Goal: Task Accomplishment & Management: Manage account settings

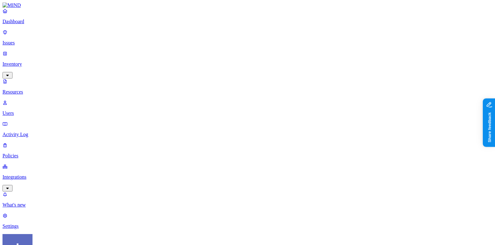
click at [25, 40] on p "Issues" at bounding box center [248, 43] width 490 height 6
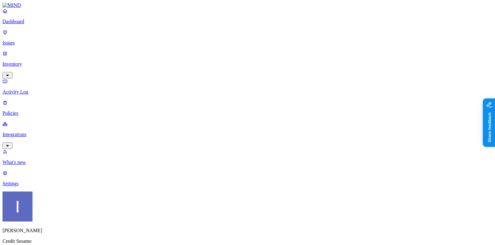
click at [37, 51] on link "Inventory" at bounding box center [248, 64] width 490 height 27
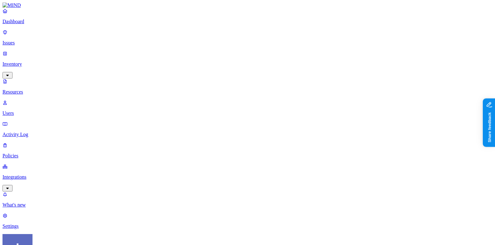
click at [196, 49] on div "PCI" at bounding box center [196, 58] width 0 height 18
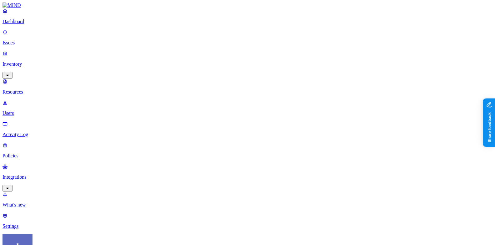
scroll to position [23, 0]
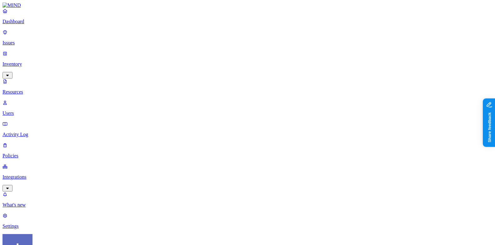
scroll to position [12, 0]
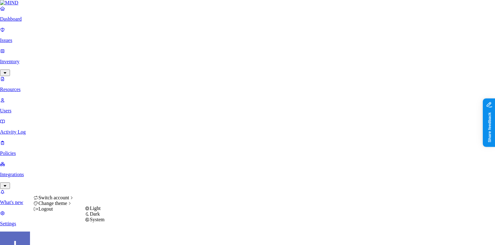
click at [98, 216] on span "Dark" at bounding box center [95, 213] width 10 height 5
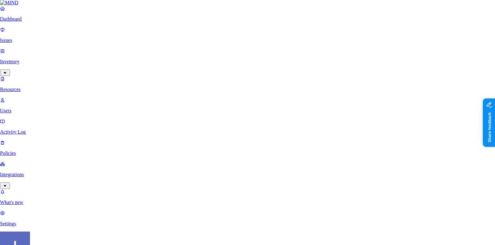
scroll to position [80, 0]
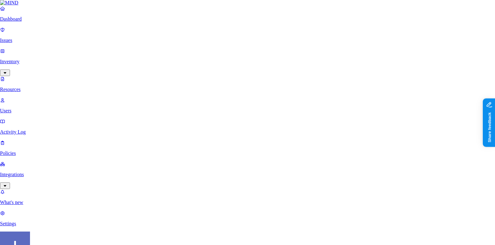
scroll to position [80, 0]
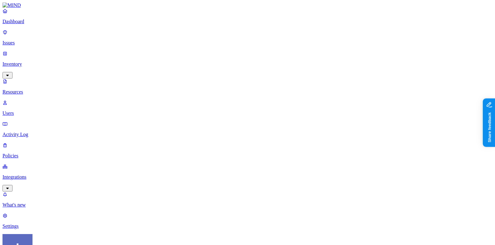
scroll to position [98, 0]
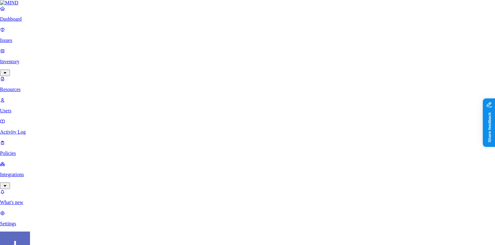
scroll to position [98, 0]
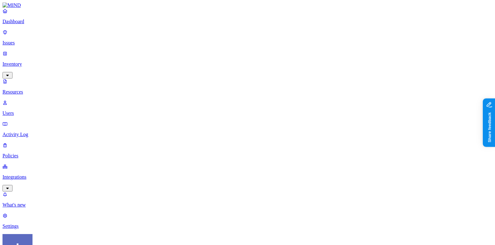
scroll to position [122, 0]
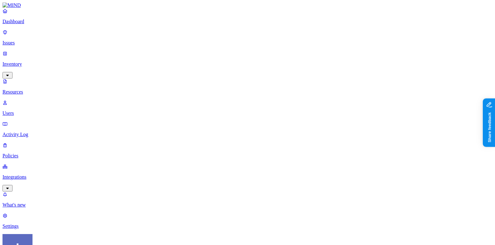
scroll to position [190, 0]
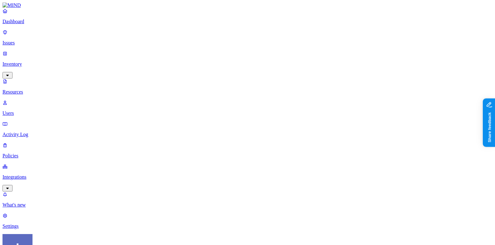
scroll to position [26, 0]
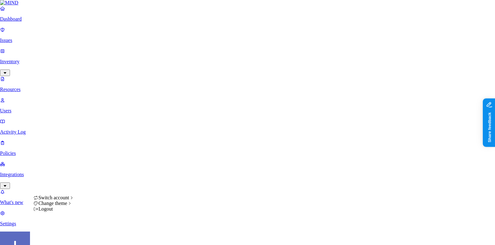
scroll to position [190, 0]
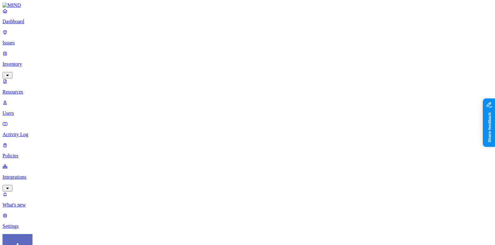
click at [14, 220] on link "Settings" at bounding box center [248, 221] width 490 height 16
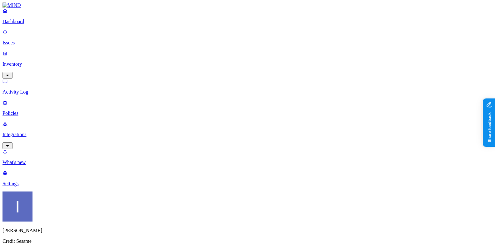
click at [59, 231] on div "[PERSON_NAME] Credit Sesame" at bounding box center [248, 223] width 490 height 64
click at [62, 236] on html "Dashboard Issues Inventory Activity Log Policies Integrations What's new 1 Sett…" at bounding box center [247, 225] width 495 height 451
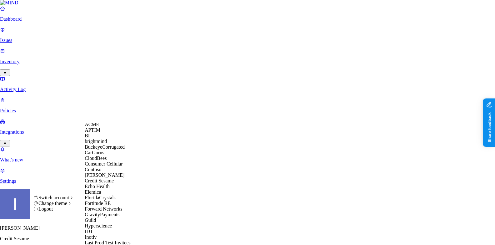
click at [25, 37] on html "Dashboard Issues Inventory Activity Log Policies Integrations What's new 1 Sett…" at bounding box center [247, 224] width 495 height 449
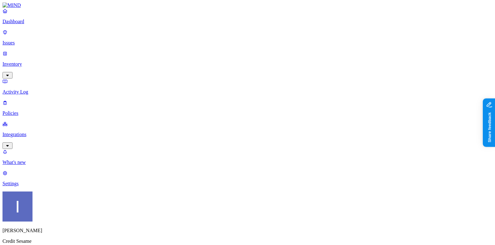
click at [25, 41] on p "Issues" at bounding box center [248, 43] width 490 height 6
click at [38, 61] on p "Inventory" at bounding box center [248, 64] width 490 height 6
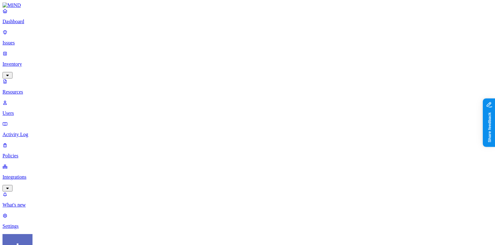
click at [196, 49] on div "PCI" at bounding box center [196, 58] width 0 height 18
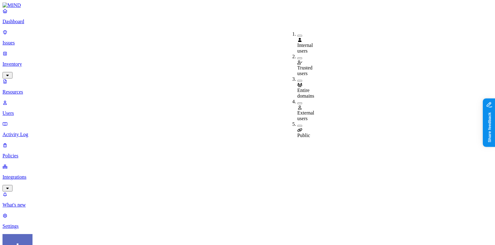
click at [297, 121] on div "Public" at bounding box center [297, 129] width 0 height 17
click at [297, 104] on div "External users" at bounding box center [297, 112] width 0 height 17
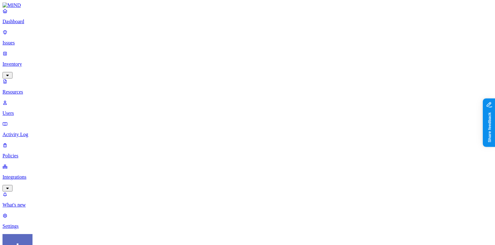
type button "on"
click at [32, 199] on nav "Dashboard Issues Inventory Resources Users Activity Log Policies Integrations W…" at bounding box center [248, 118] width 490 height 221
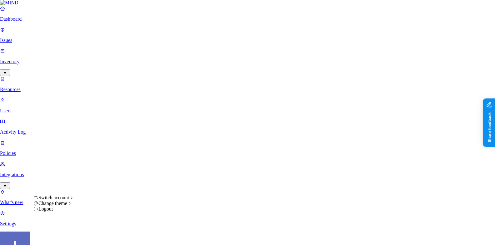
scroll to position [190, 0]
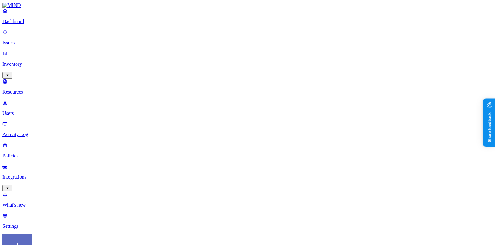
click at [32, 100] on link "Users" at bounding box center [248, 108] width 490 height 16
click at [32, 132] on p "Activity Log" at bounding box center [248, 135] width 490 height 6
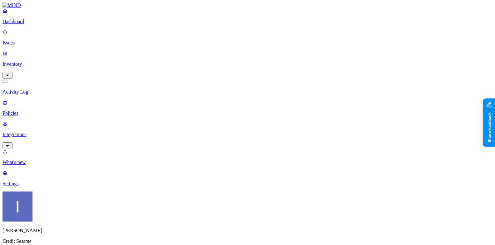
click at [43, 110] on p "Policies" at bounding box center [248, 113] width 490 height 6
click at [41, 132] on p "Integrations" at bounding box center [248, 135] width 490 height 6
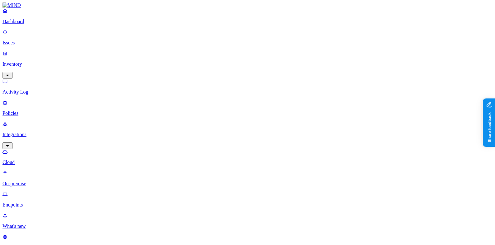
click at [38, 181] on p "On-premise" at bounding box center [248, 184] width 490 height 6
click at [37, 202] on p "Endpoints" at bounding box center [248, 205] width 490 height 6
click at [42, 160] on p "Cloud" at bounding box center [248, 163] width 490 height 6
click at [33, 68] on div "Dashboard Issues Inventory Activity Log Policies Integrations Cloud On-premise …" at bounding box center [248, 108] width 490 height 200
click at [33, 79] on link "Activity Log" at bounding box center [248, 87] width 490 height 16
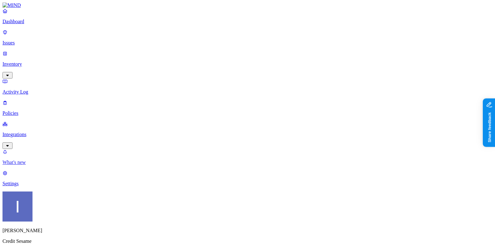
click at [32, 165] on link "What's new" at bounding box center [248, 157] width 490 height 16
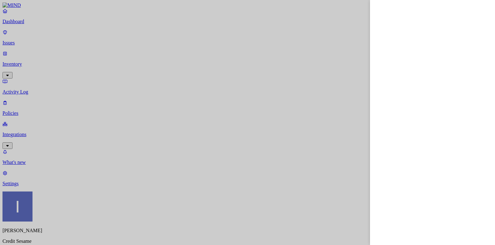
click at [43, 168] on div at bounding box center [247, 122] width 495 height 245
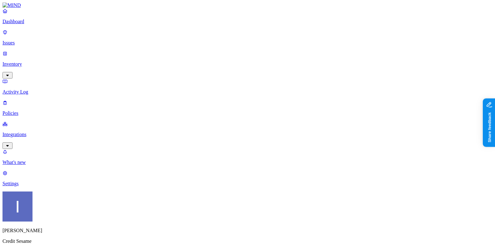
click at [39, 132] on p "Integrations" at bounding box center [248, 135] width 490 height 6
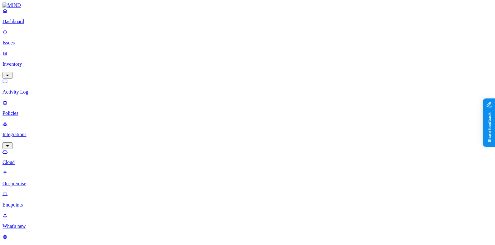
click at [23, 67] on div "Dashboard Issues Inventory Activity Log Policies Integrations Cloud On-premise …" at bounding box center [248, 108] width 490 height 200
click at [25, 100] on link "Policies" at bounding box center [248, 108] width 490 height 16
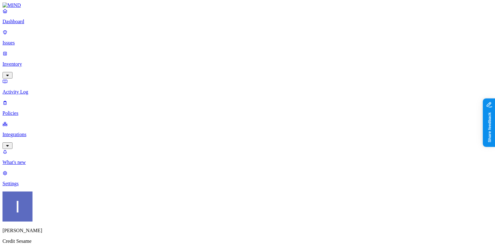
click at [41, 42] on link "Issues" at bounding box center [248, 37] width 490 height 16
click at [42, 110] on p "Policies" at bounding box center [248, 113] width 490 height 6
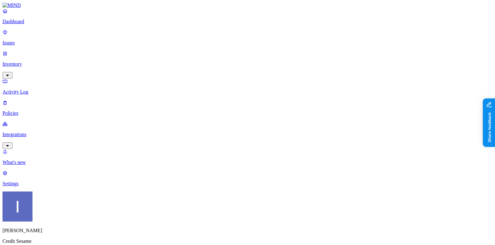
click at [23, 100] on link "Policies" at bounding box center [248, 108] width 490 height 16
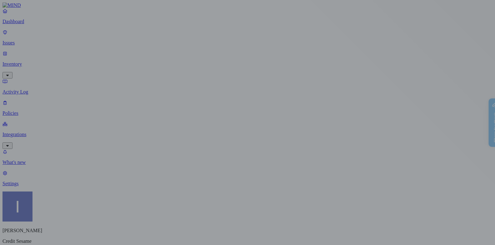
scroll to position [0, 0]
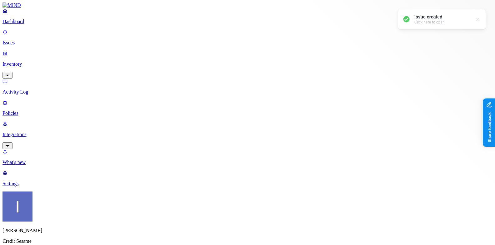
click at [39, 89] on p "Activity Log" at bounding box center [248, 92] width 490 height 6
click at [46, 24] on link "Dashboard" at bounding box center [248, 16] width 490 height 16
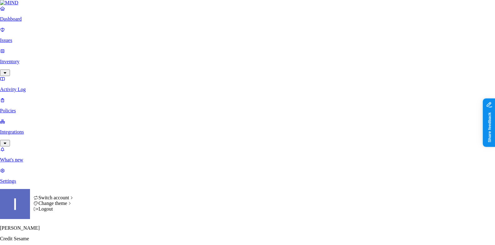
click at [47, 212] on div "Switch account Change theme Logout" at bounding box center [53, 203] width 41 height 17
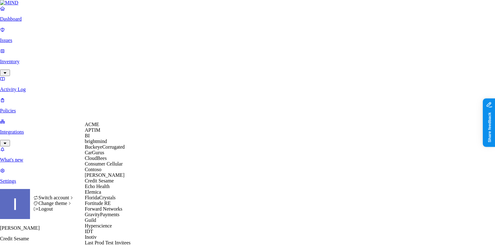
click at [109, 127] on div "ACME" at bounding box center [115, 125] width 61 height 6
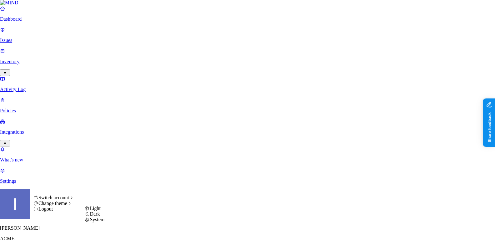
click at [102, 222] on span "System" at bounding box center [97, 219] width 15 height 5
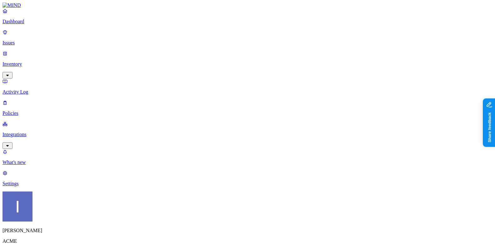
scroll to position [18, 0]
click at [31, 61] on p "Inventory" at bounding box center [248, 64] width 490 height 6
